Goal: Information Seeking & Learning: Learn about a topic

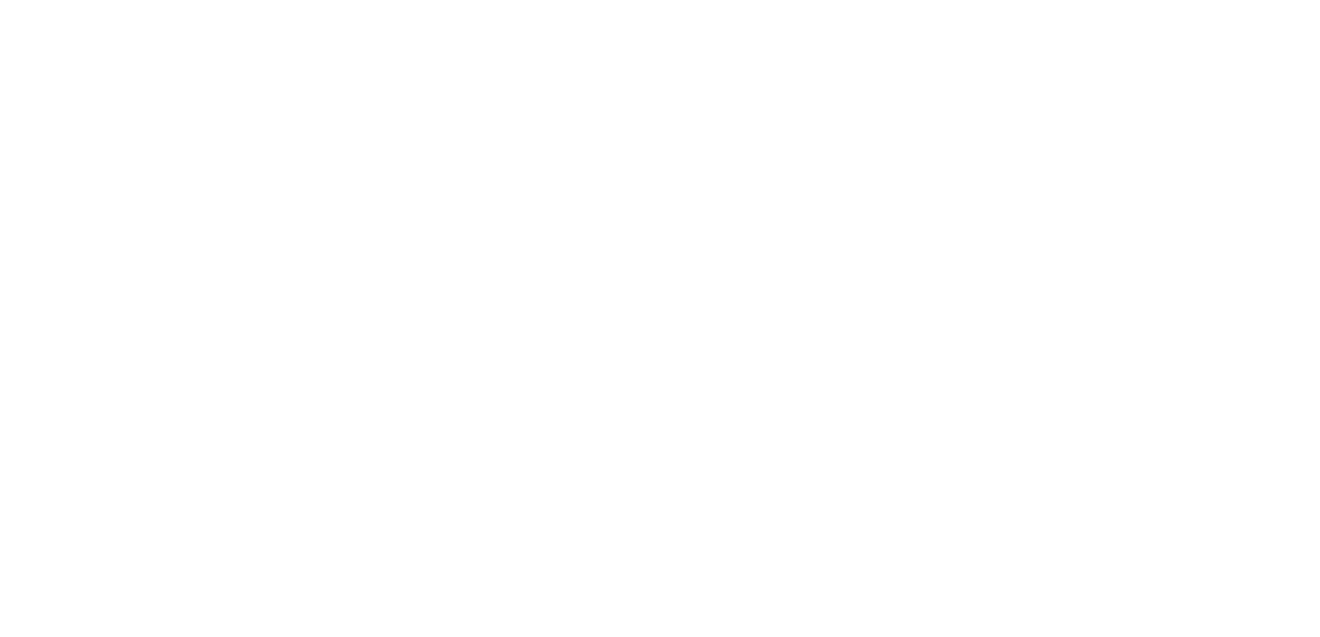
scroll to position [4991, 0]
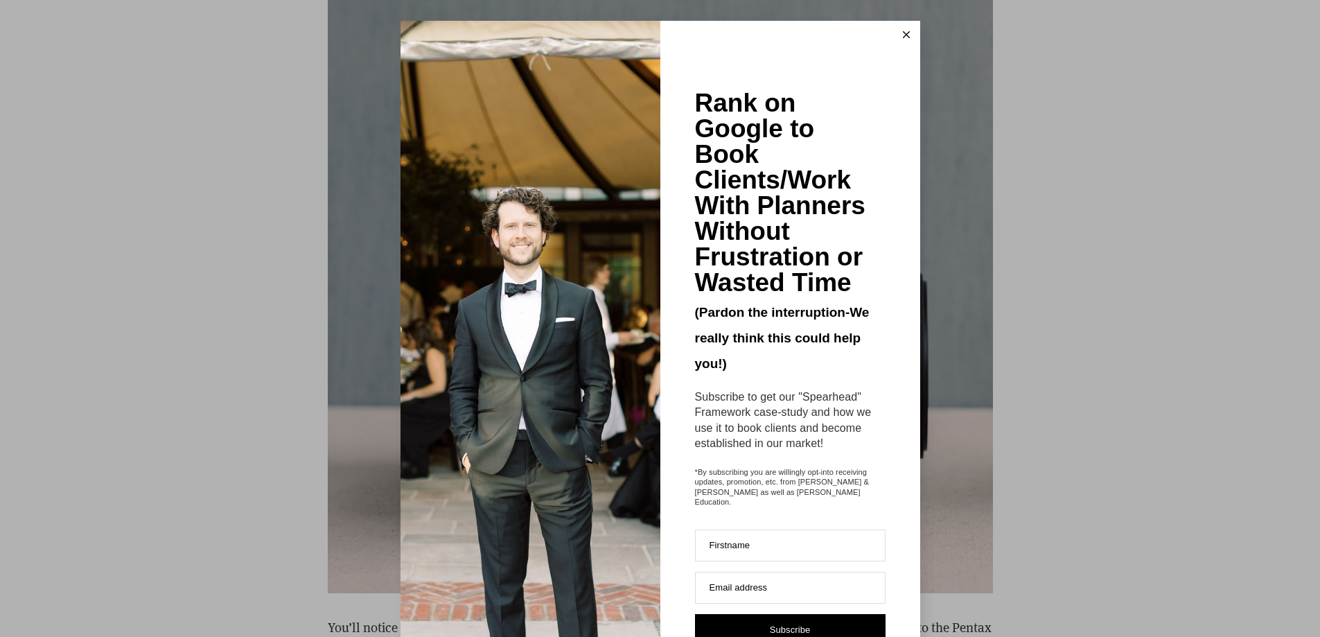
click at [903, 33] on icon at bounding box center [906, 34] width 7 height 7
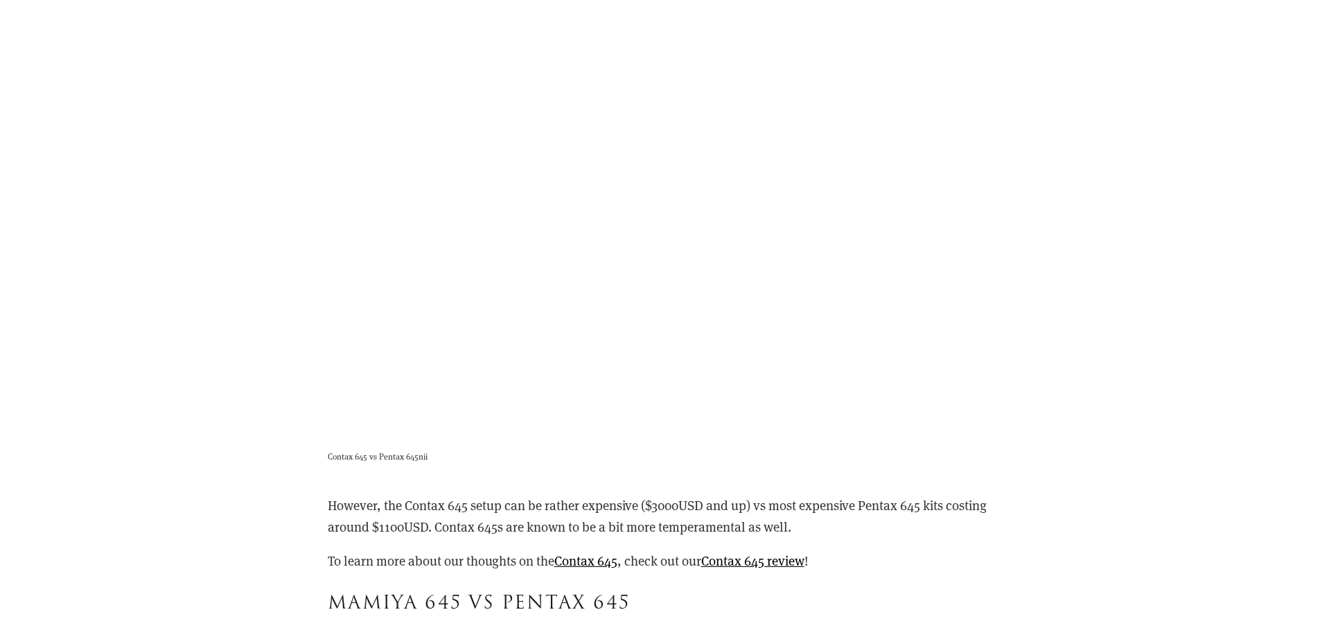
scroll to position [8665, 0]
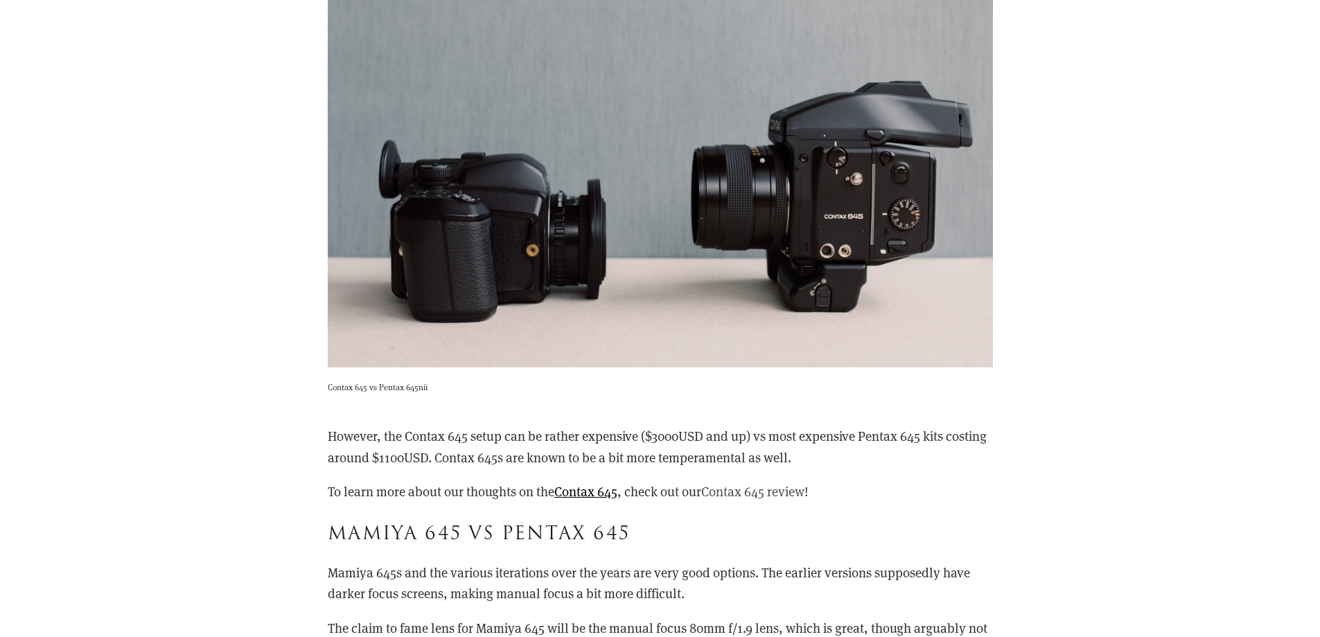
click at [783, 497] on link "Contax 645 review" at bounding box center [752, 490] width 103 height 17
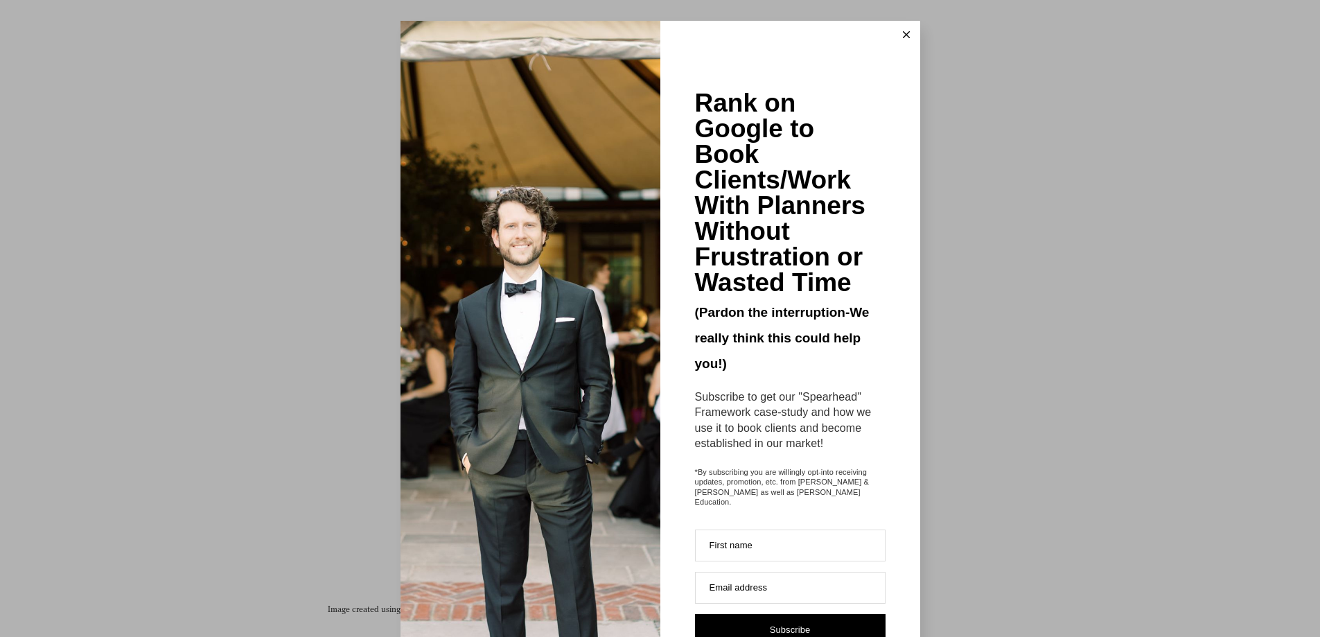
scroll to position [4298, 0]
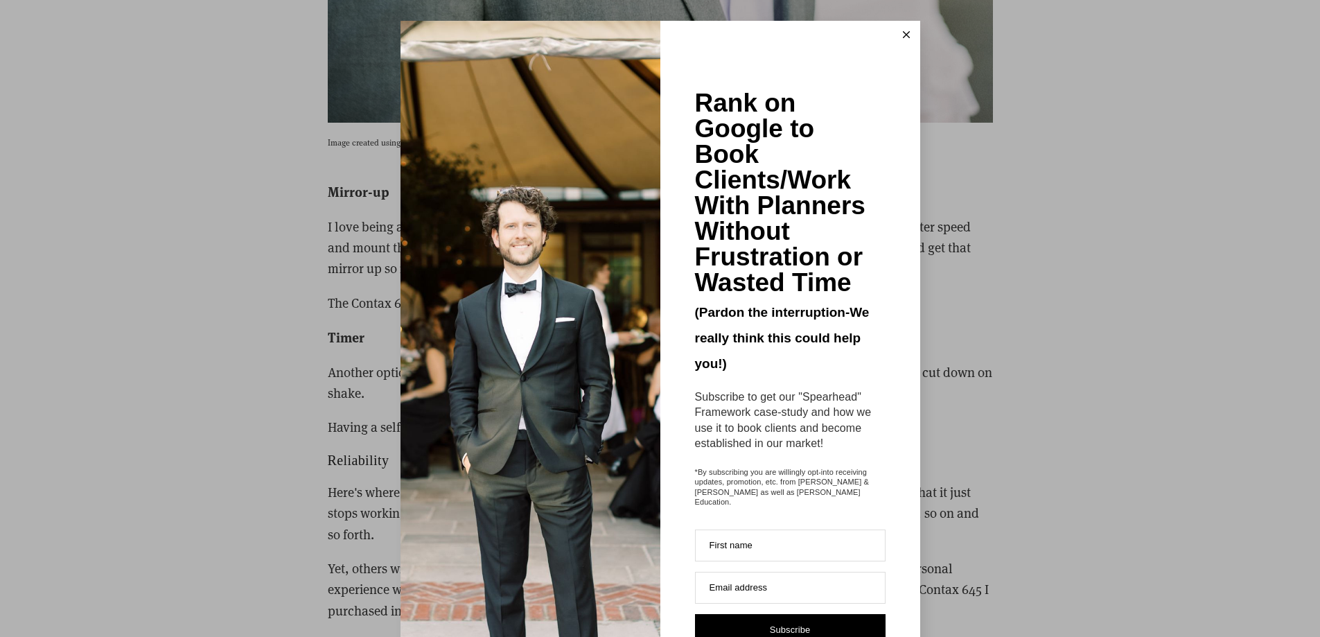
click at [903, 34] on icon at bounding box center [906, 34] width 7 height 7
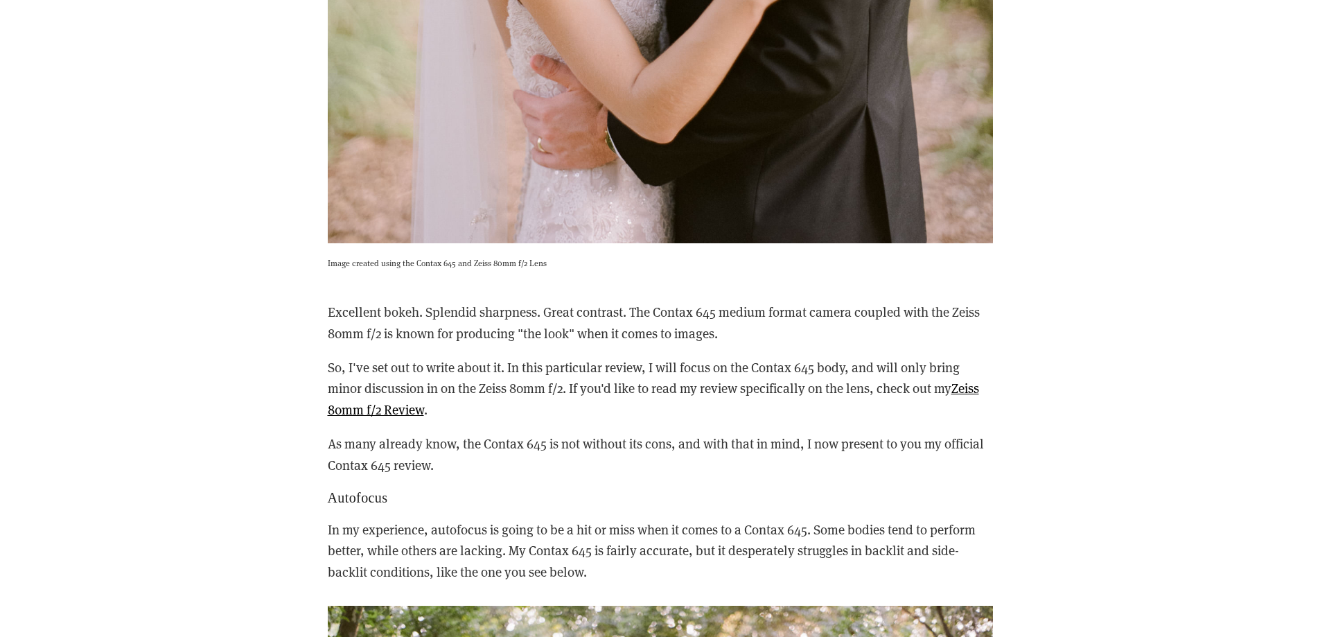
scroll to position [1664, 0]
